Goal: Complete application form

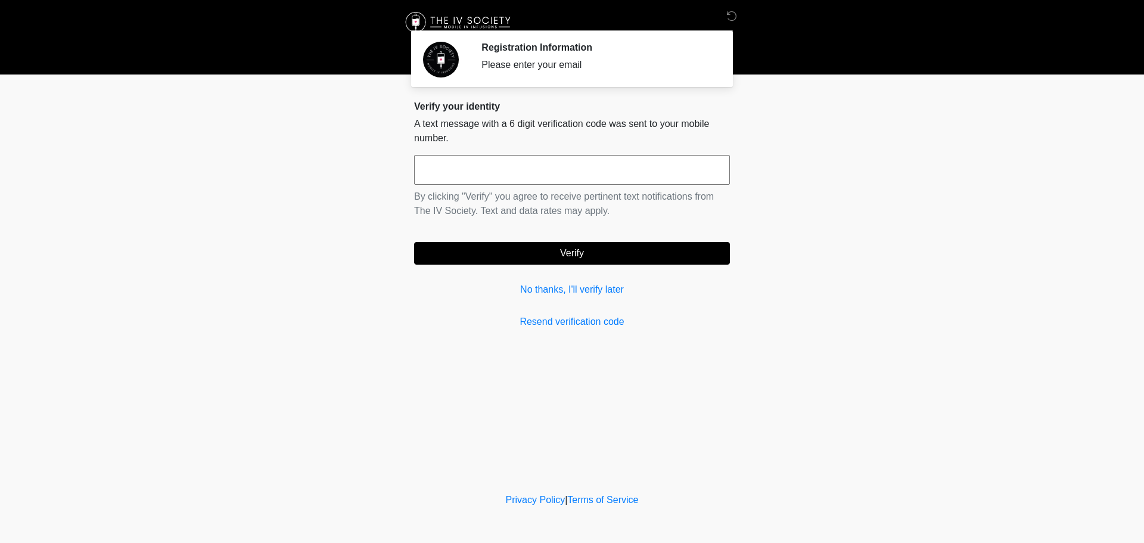
click at [553, 163] on input "text" at bounding box center [572, 170] width 316 height 30
type input "******"
click at [597, 257] on button "Verify" at bounding box center [572, 253] width 316 height 23
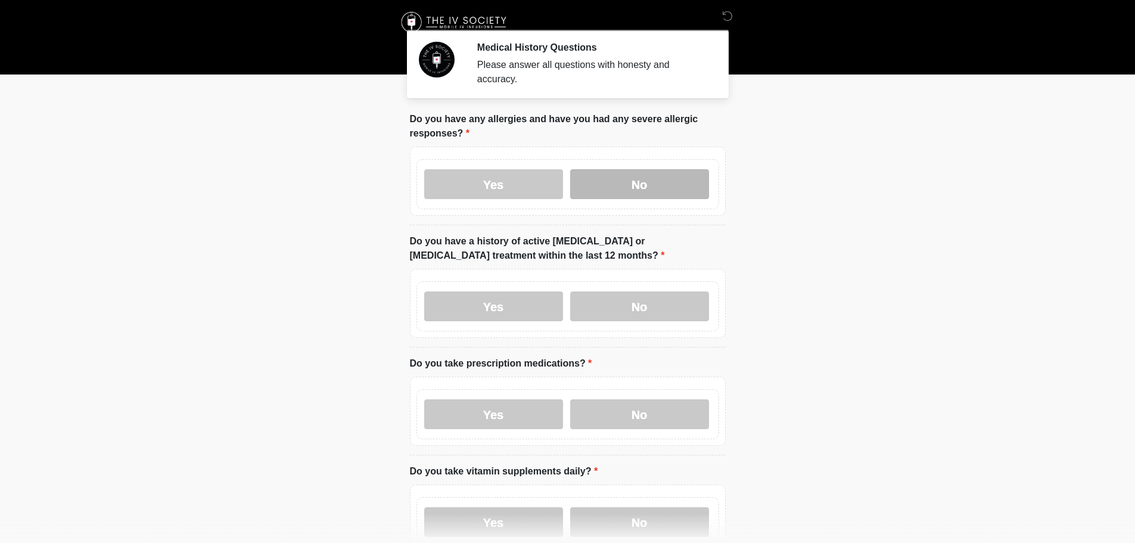
click at [621, 175] on label "No" at bounding box center [639, 184] width 139 height 30
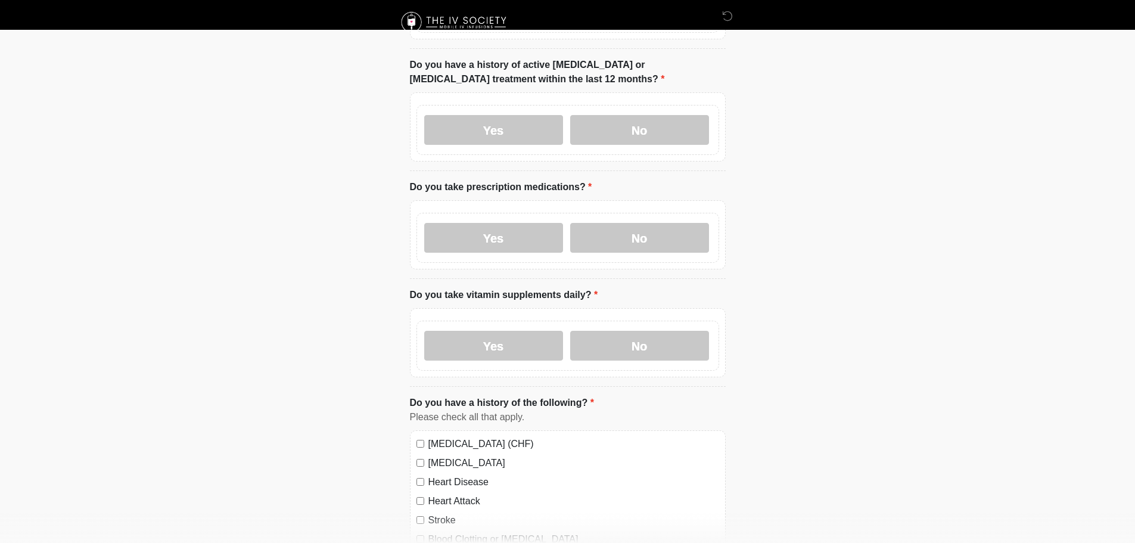
scroll to position [179, 0]
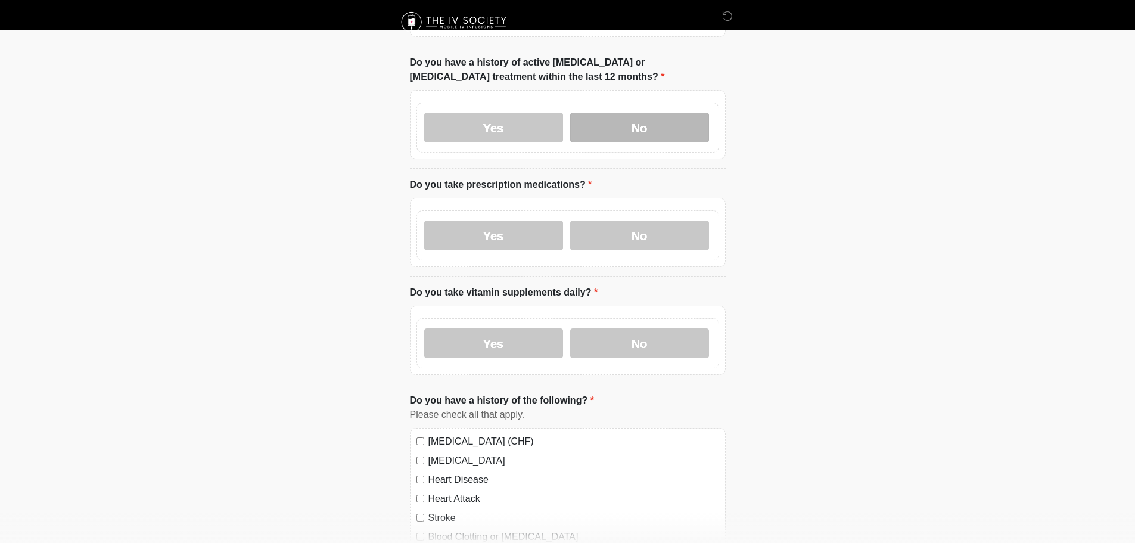
click at [630, 116] on label "No" at bounding box center [639, 128] width 139 height 30
click at [646, 224] on label "No" at bounding box center [639, 235] width 139 height 30
click at [661, 328] on label "No" at bounding box center [639, 343] width 139 height 30
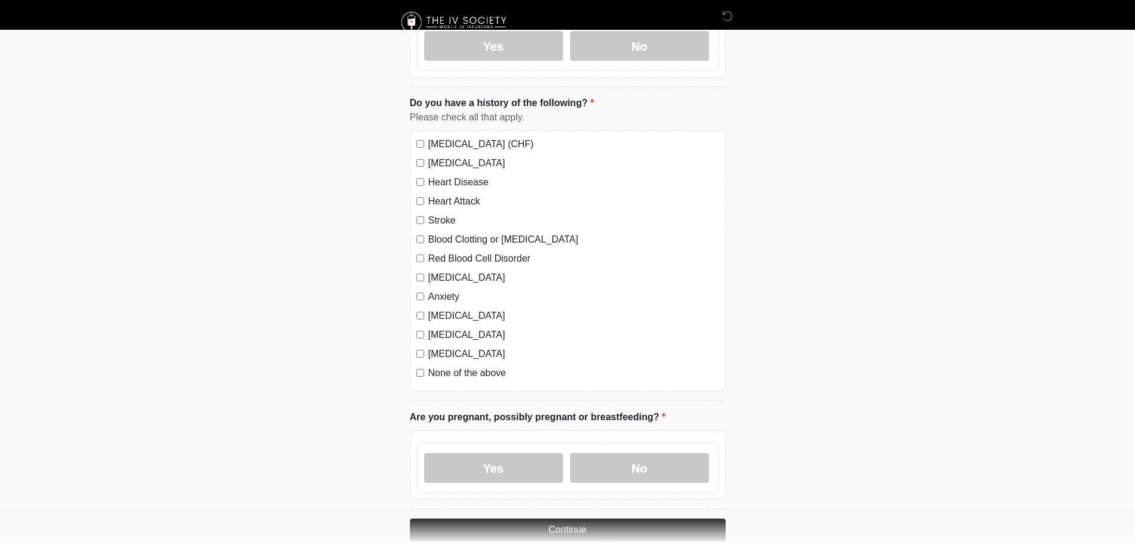
scroll to position [477, 0]
click at [640, 452] on label "No" at bounding box center [639, 467] width 139 height 30
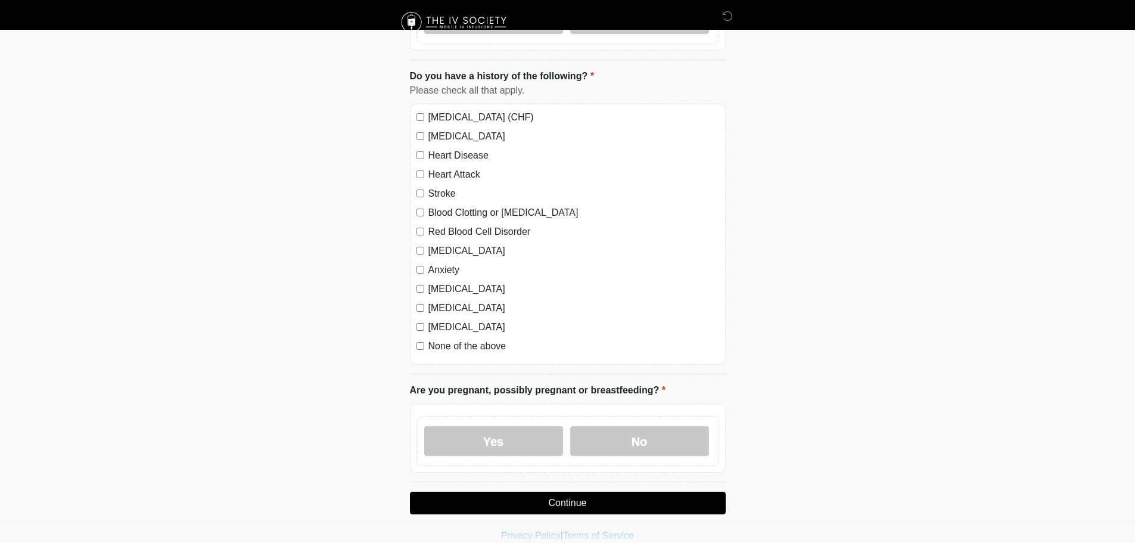
scroll to position [527, 0]
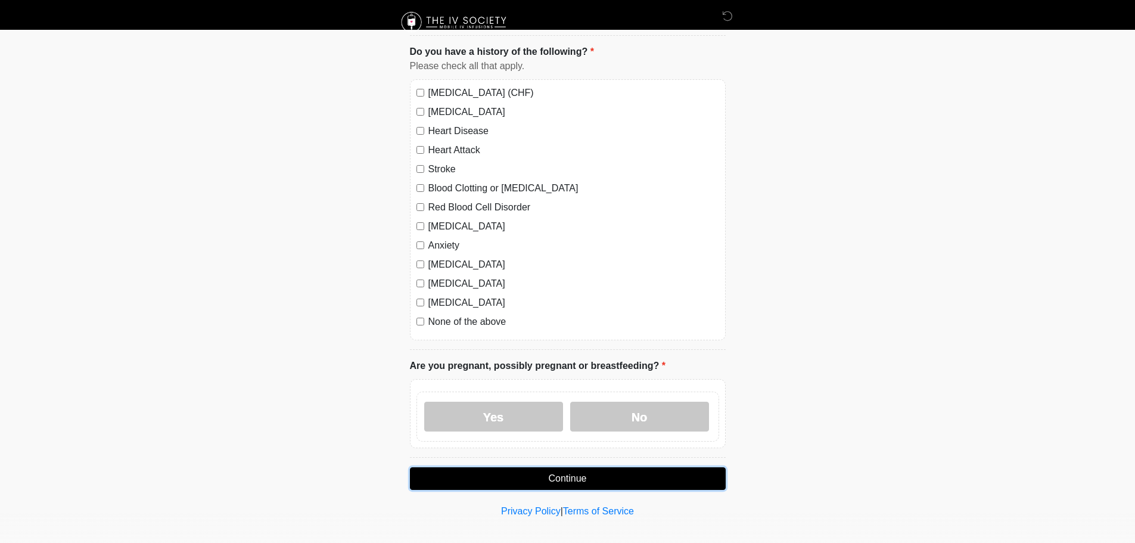
click at [605, 467] on button "Continue" at bounding box center [568, 478] width 316 height 23
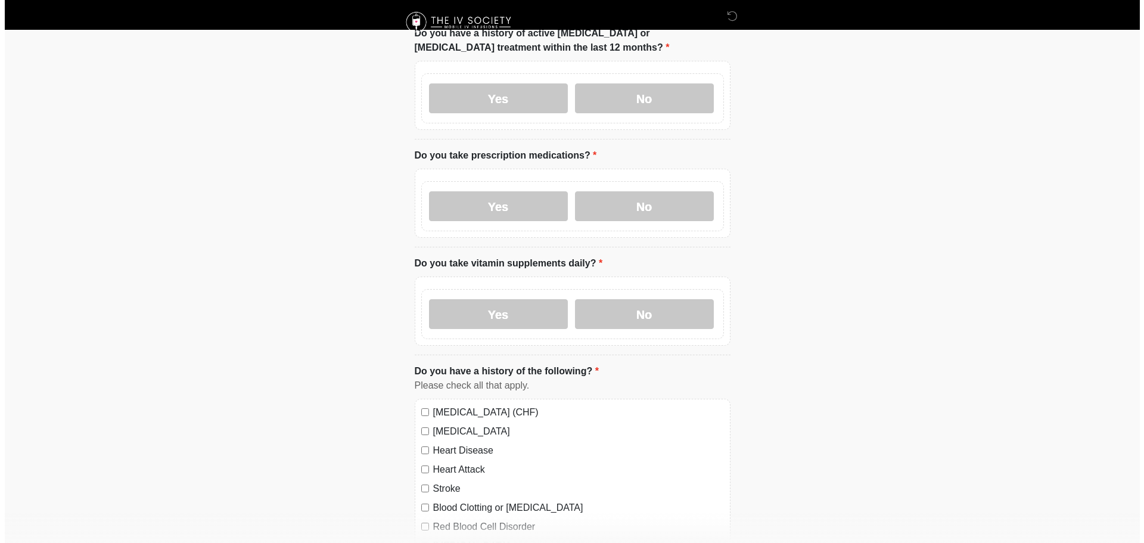
scroll to position [0, 0]
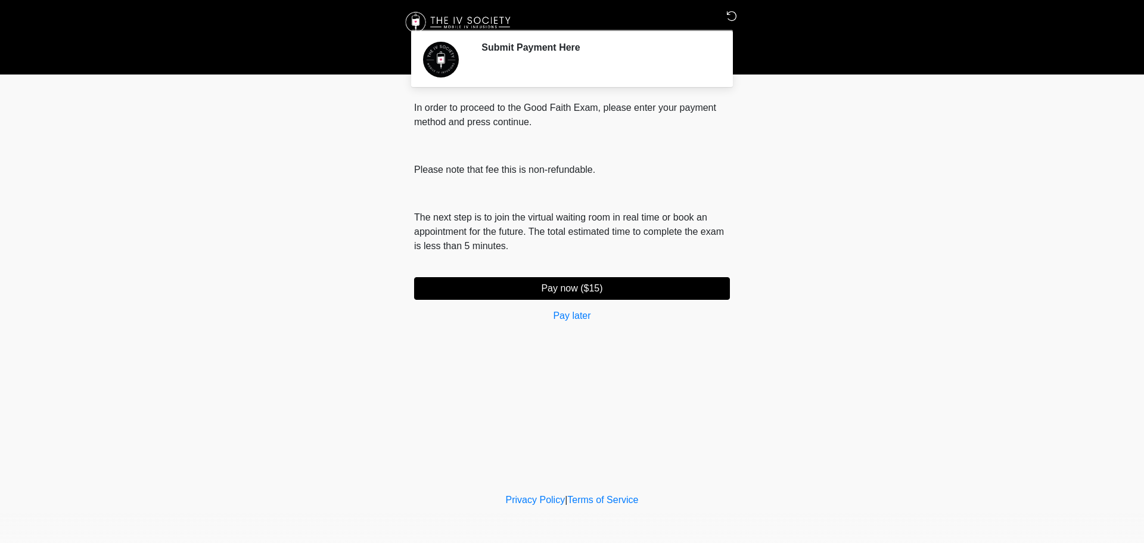
click at [731, 13] on icon at bounding box center [731, 16] width 11 height 11
